Goal: Task Accomplishment & Management: Manage account settings

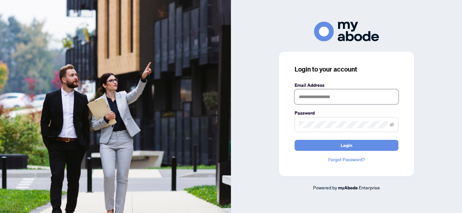
click at [311, 97] on input "text" at bounding box center [347, 97] width 104 height 15
type input "**********"
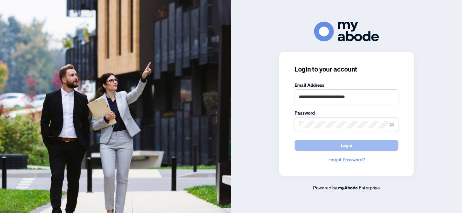
click at [341, 149] on span "Login" at bounding box center [347, 145] width 12 height 10
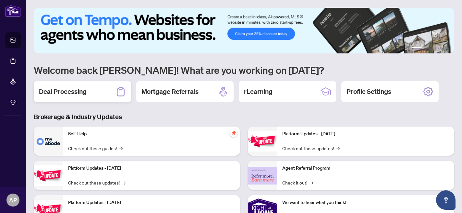
click at [75, 91] on h2 "Deal Processing" at bounding box center [63, 91] width 48 height 9
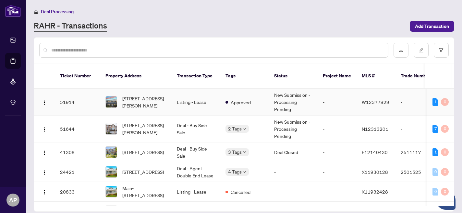
scroll to position [2, 0]
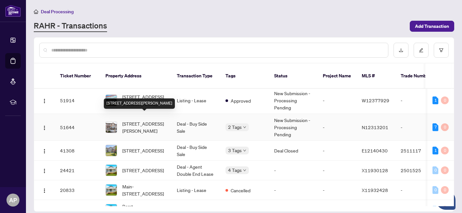
click at [141, 120] on span "66 Chapman Crt, Aurora, Ontario L4G 0E2, Canada" at bounding box center [144, 127] width 44 height 14
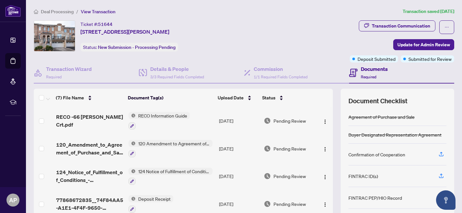
click at [162, 143] on span "120 Amendment to Agreement of Purchase and Sale" at bounding box center [174, 143] width 77 height 7
click at [266, 127] on td "Pending Review" at bounding box center [289, 121] width 56 height 28
click at [324, 151] on img "button" at bounding box center [324, 149] width 5 height 5
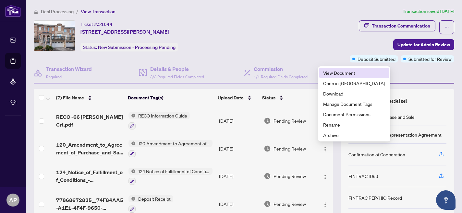
click at [334, 73] on span "View Document" at bounding box center [354, 72] width 62 height 7
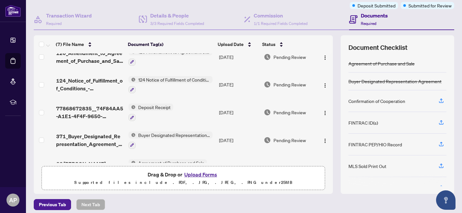
scroll to position [39, 0]
click at [323, 140] on img "button" at bounding box center [324, 140] width 5 height 5
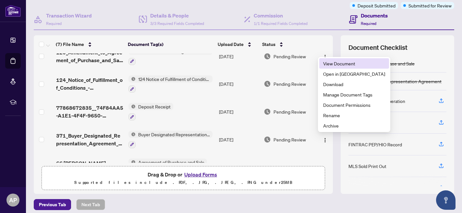
click at [337, 65] on span "View Document" at bounding box center [354, 63] width 62 height 7
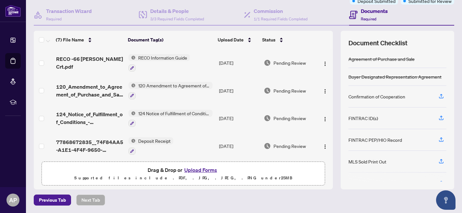
scroll to position [86, 0]
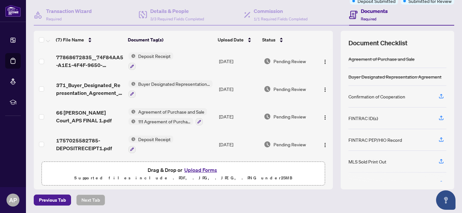
click at [200, 170] on button "Upload Forms" at bounding box center [200, 170] width 37 height 8
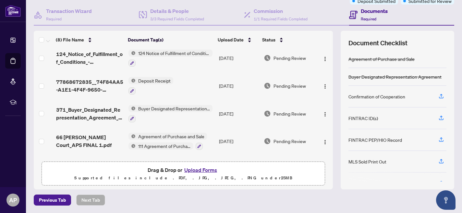
click at [201, 170] on button "Upload Forms" at bounding box center [200, 170] width 37 height 8
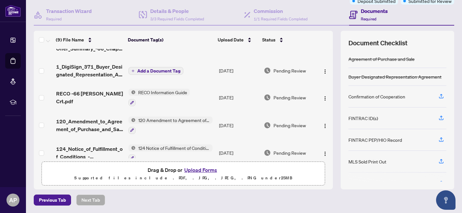
scroll to position [17, 0]
click at [323, 100] on img "button" at bounding box center [324, 98] width 5 height 5
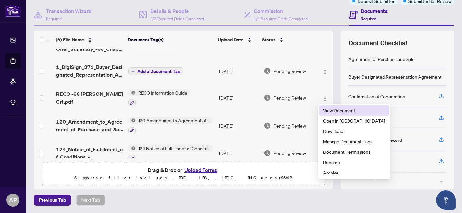
click at [333, 113] on span "View Document" at bounding box center [354, 110] width 62 height 7
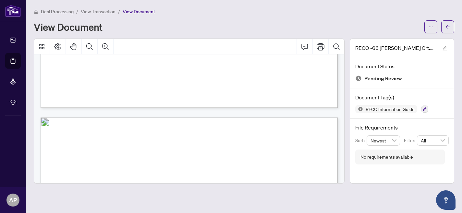
scroll to position [4634, 0]
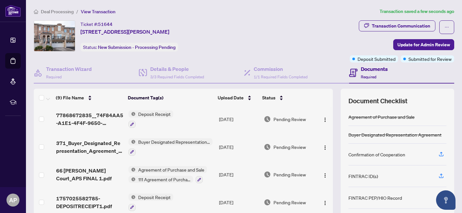
scroll to position [58, 0]
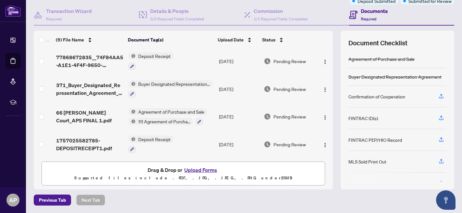
click at [200, 169] on button "Upload Forms" at bounding box center [200, 170] width 37 height 8
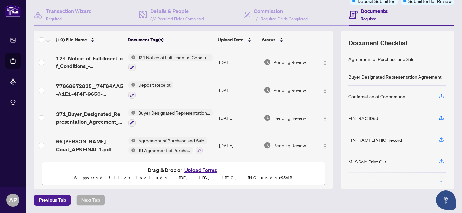
scroll to position [164, 0]
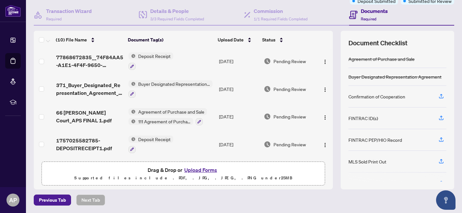
click at [186, 97] on td "Buyer Designated Representation Agreement" at bounding box center [171, 89] width 91 height 28
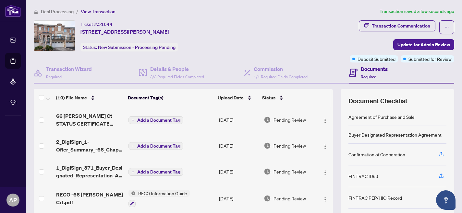
click at [157, 121] on span "Add a Document Tag" at bounding box center [158, 120] width 43 height 5
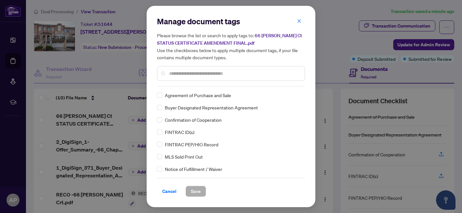
click at [180, 73] on input "text" at bounding box center [234, 73] width 130 height 7
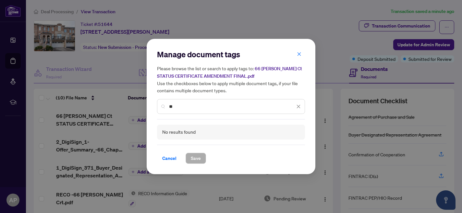
type input "*"
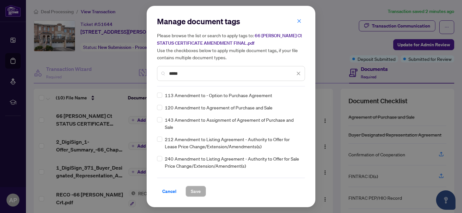
scroll to position [0, 0]
type input "*****"
click at [198, 191] on span "Save" at bounding box center [196, 192] width 10 height 10
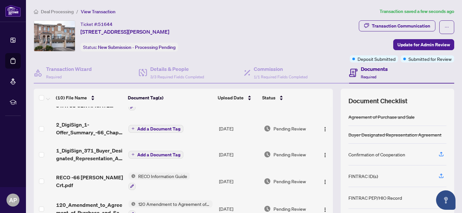
scroll to position [18, 0]
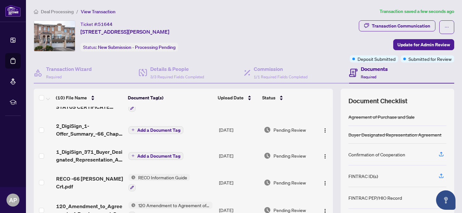
click at [158, 129] on span "Add a Document Tag" at bounding box center [158, 130] width 43 height 5
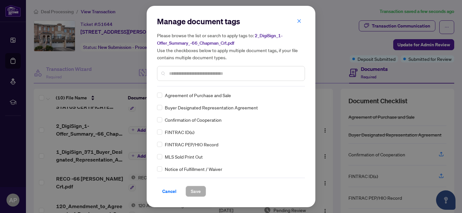
click at [176, 71] on input "text" at bounding box center [234, 73] width 130 height 7
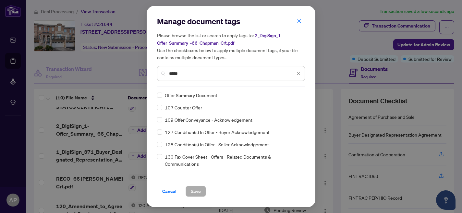
type input "*****"
click at [196, 192] on span "Save" at bounding box center [196, 192] width 10 height 10
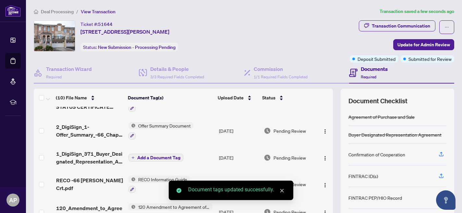
scroll to position [31, 0]
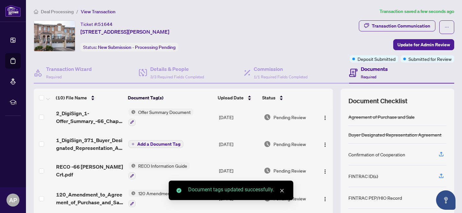
click at [159, 142] on span "Add a Document Tag" at bounding box center [158, 144] width 43 height 5
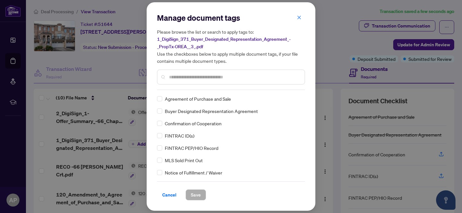
click at [180, 78] on input "text" at bounding box center [234, 77] width 130 height 7
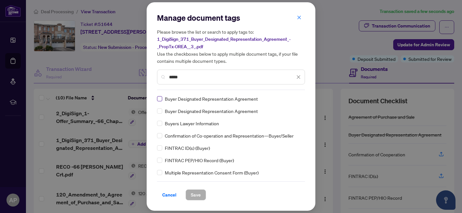
type input "*****"
click at [198, 193] on span "Save" at bounding box center [196, 195] width 10 height 10
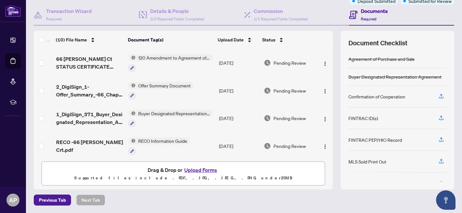
scroll to position [0, 0]
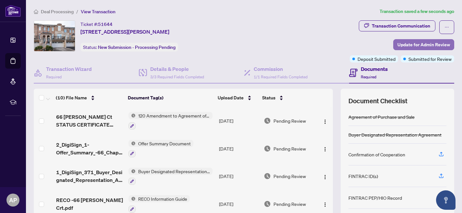
click at [417, 44] on span "Update for Admin Review" at bounding box center [423, 45] width 53 height 10
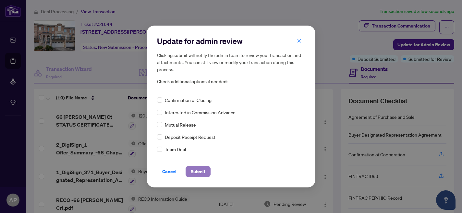
click at [199, 173] on span "Submit" at bounding box center [198, 172] width 15 height 10
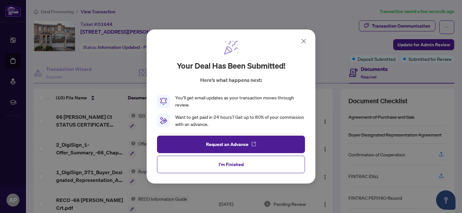
click at [304, 42] on icon at bounding box center [304, 41] width 4 height 4
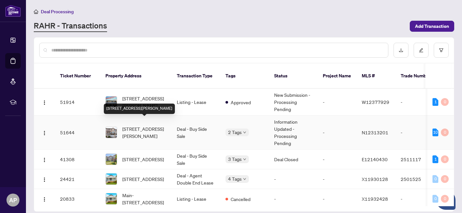
click at [139, 126] on span "66 Chapman Crt, Aurora, Ontario L4G 0E2, Canada" at bounding box center [144, 133] width 44 height 14
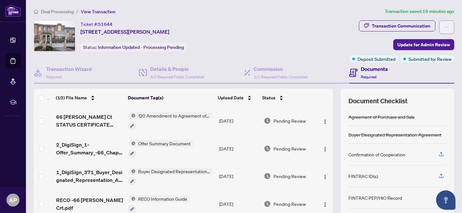
click at [447, 28] on icon "ellipsis" at bounding box center [446, 27] width 5 height 5
click at [308, 37] on div "Ticket #: 51644 66 Chapman Crt, Aurora, Ontario L4G 0E2, Canada Status: Informa…" at bounding box center [190, 35] width 313 height 31
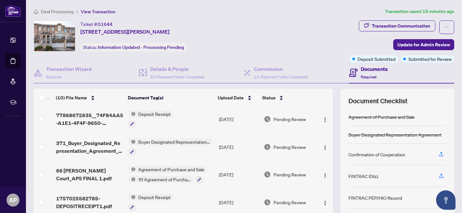
scroll to position [58, 0]
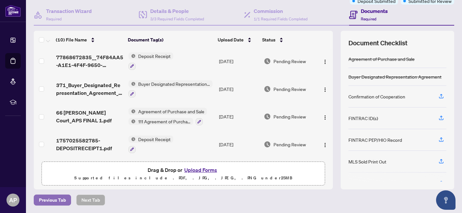
click at [61, 202] on span "Previous Tab" at bounding box center [52, 200] width 27 height 10
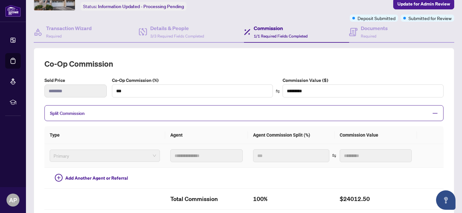
scroll to position [40, 0]
click at [81, 92] on input "********" at bounding box center [75, 91] width 62 height 13
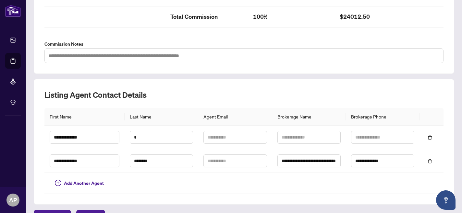
scroll to position [238, 0]
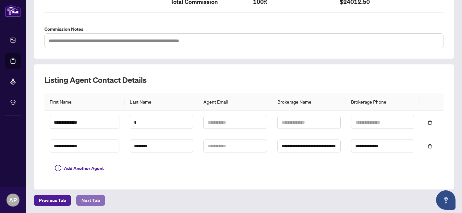
click at [96, 198] on span "Next Tab" at bounding box center [90, 201] width 18 height 10
